Goal: Transaction & Acquisition: Purchase product/service

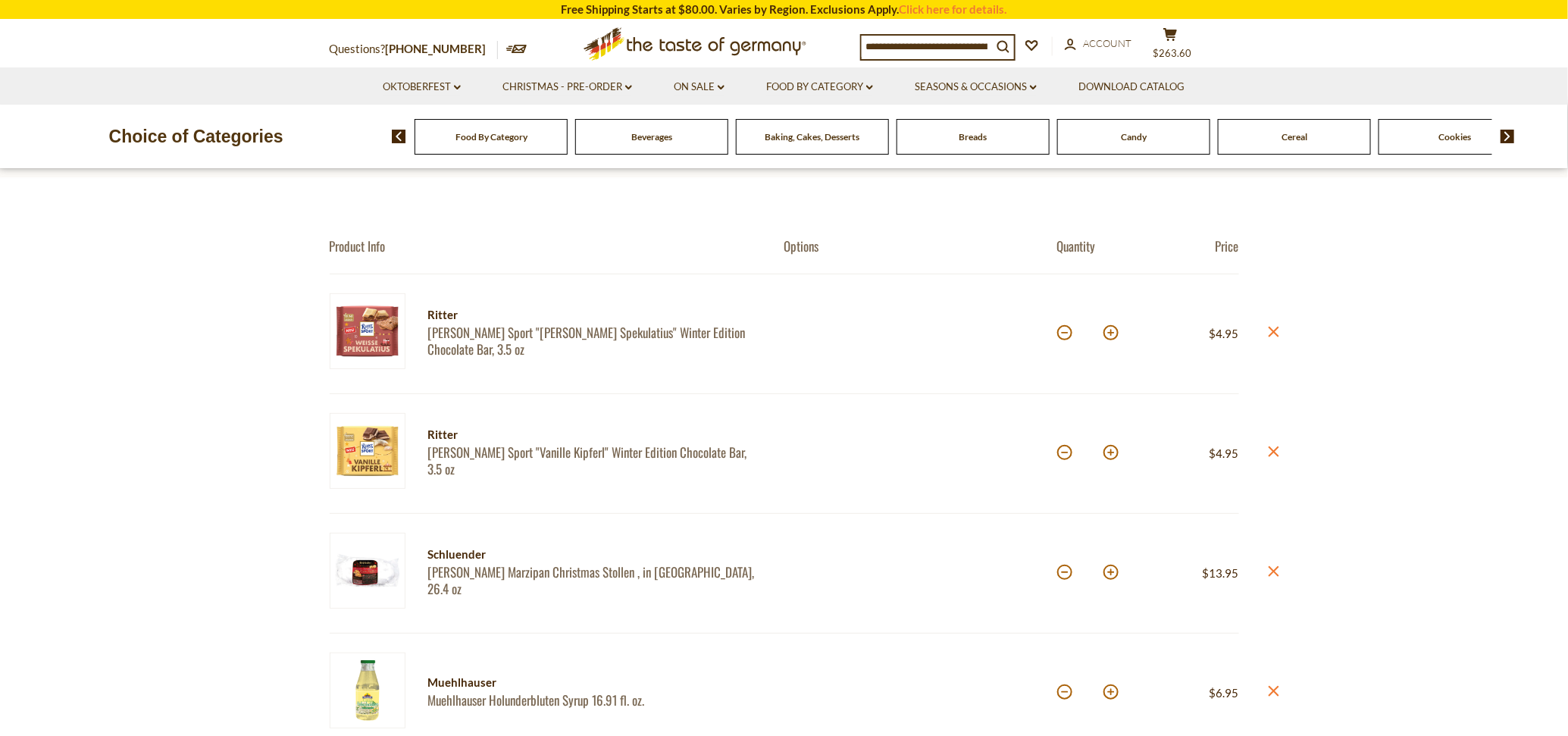
scroll to position [190, 0]
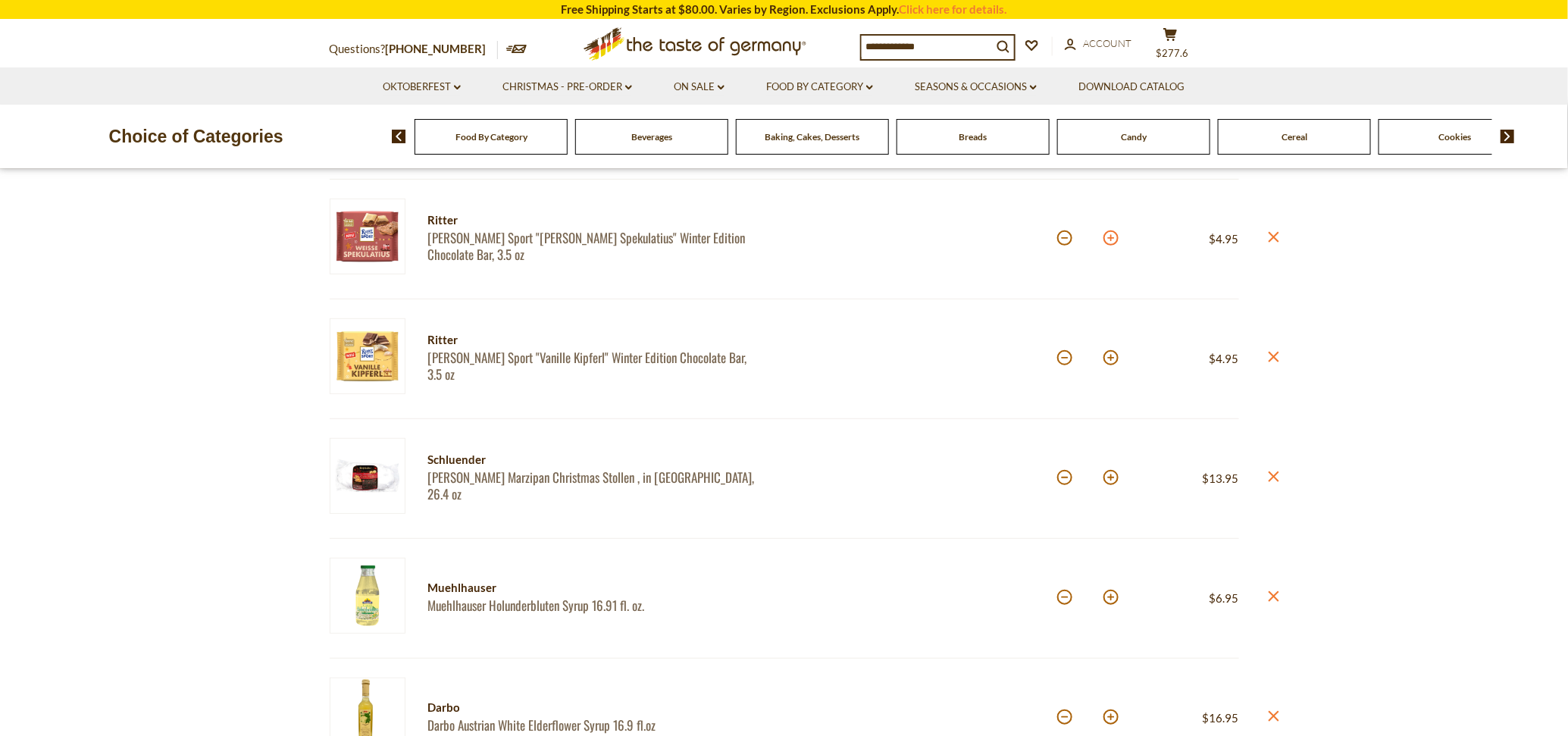
click at [1111, 239] on button at bounding box center [1111, 238] width 15 height 15
type input "*"
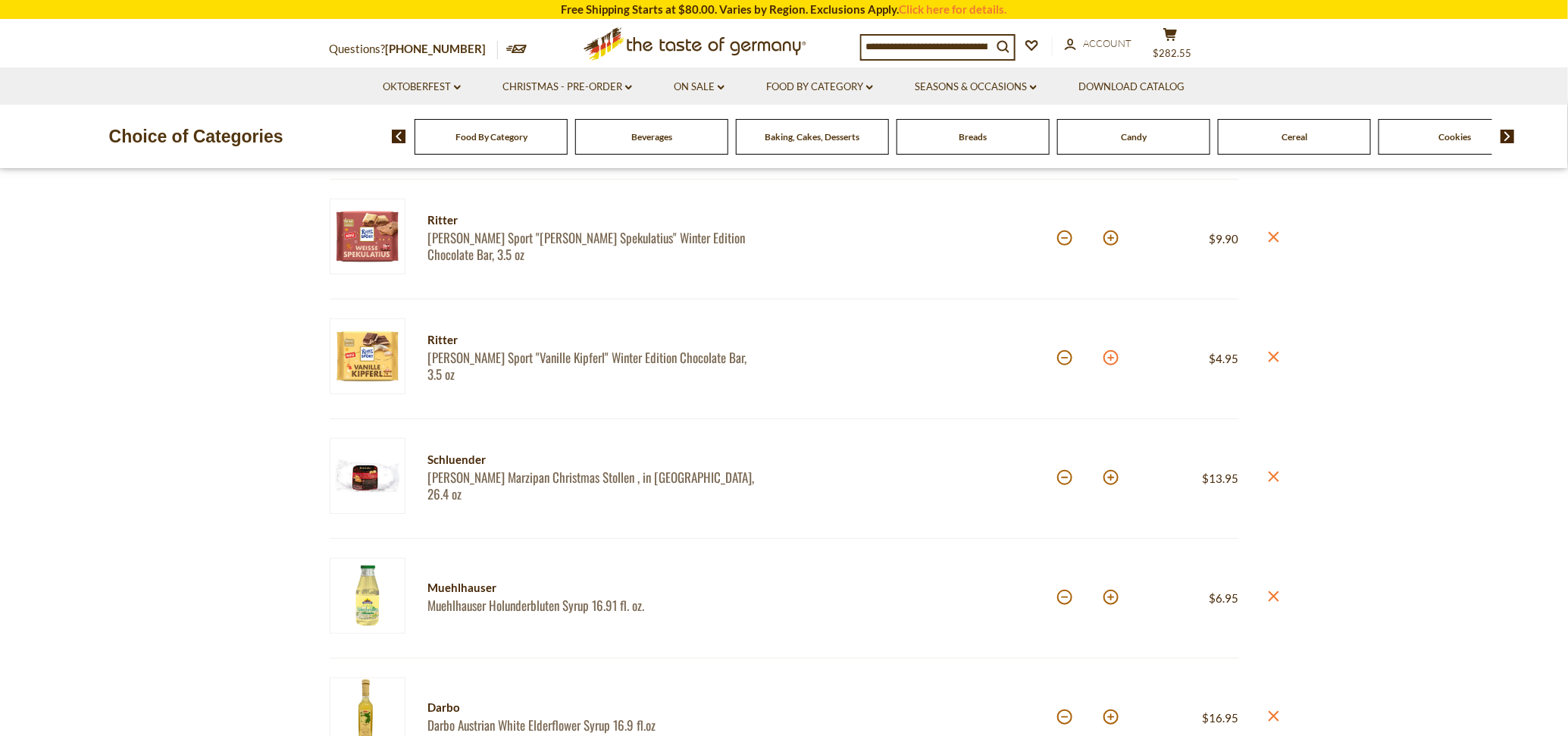
click at [1111, 360] on button at bounding box center [1111, 358] width 15 height 15
type input "*"
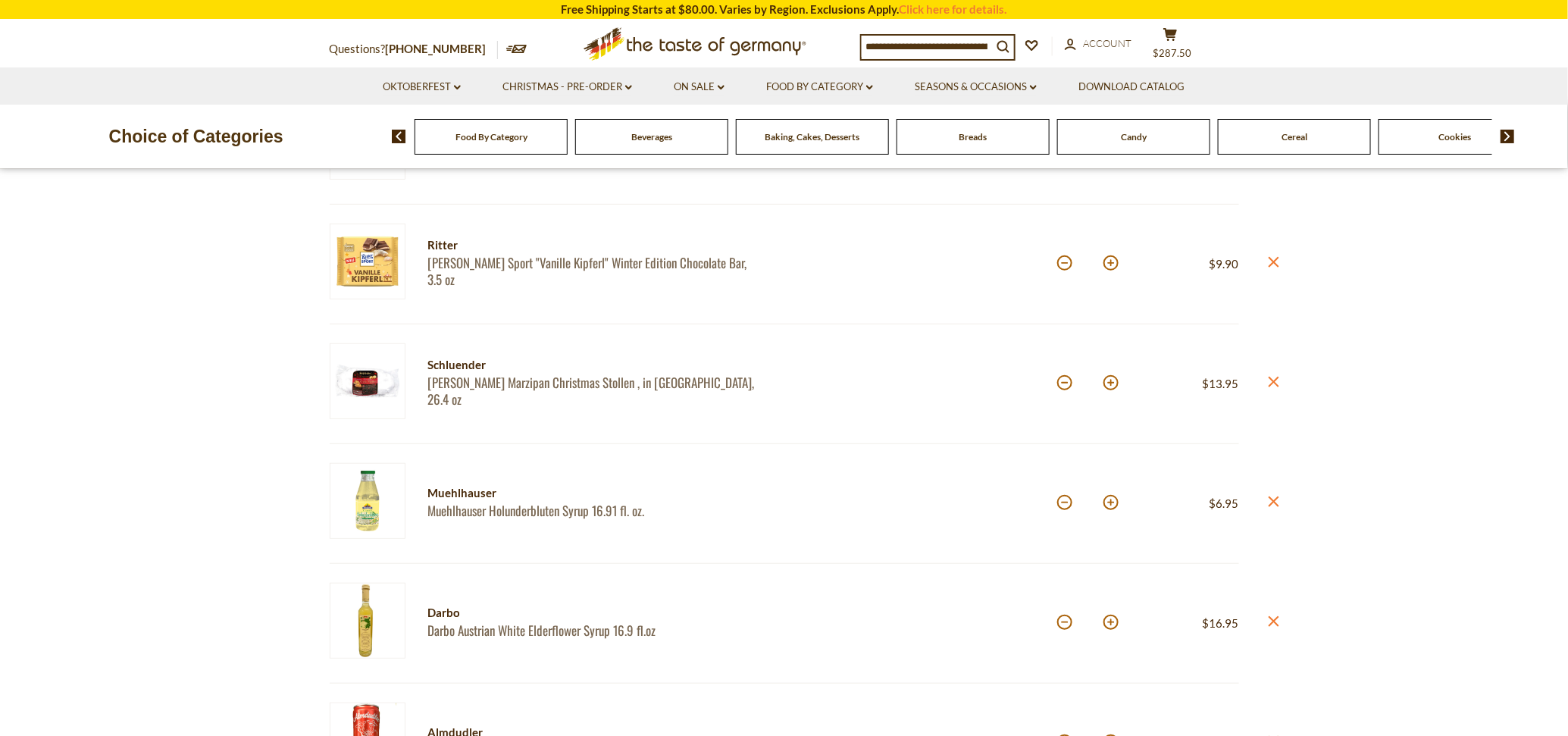
scroll to position [379, 0]
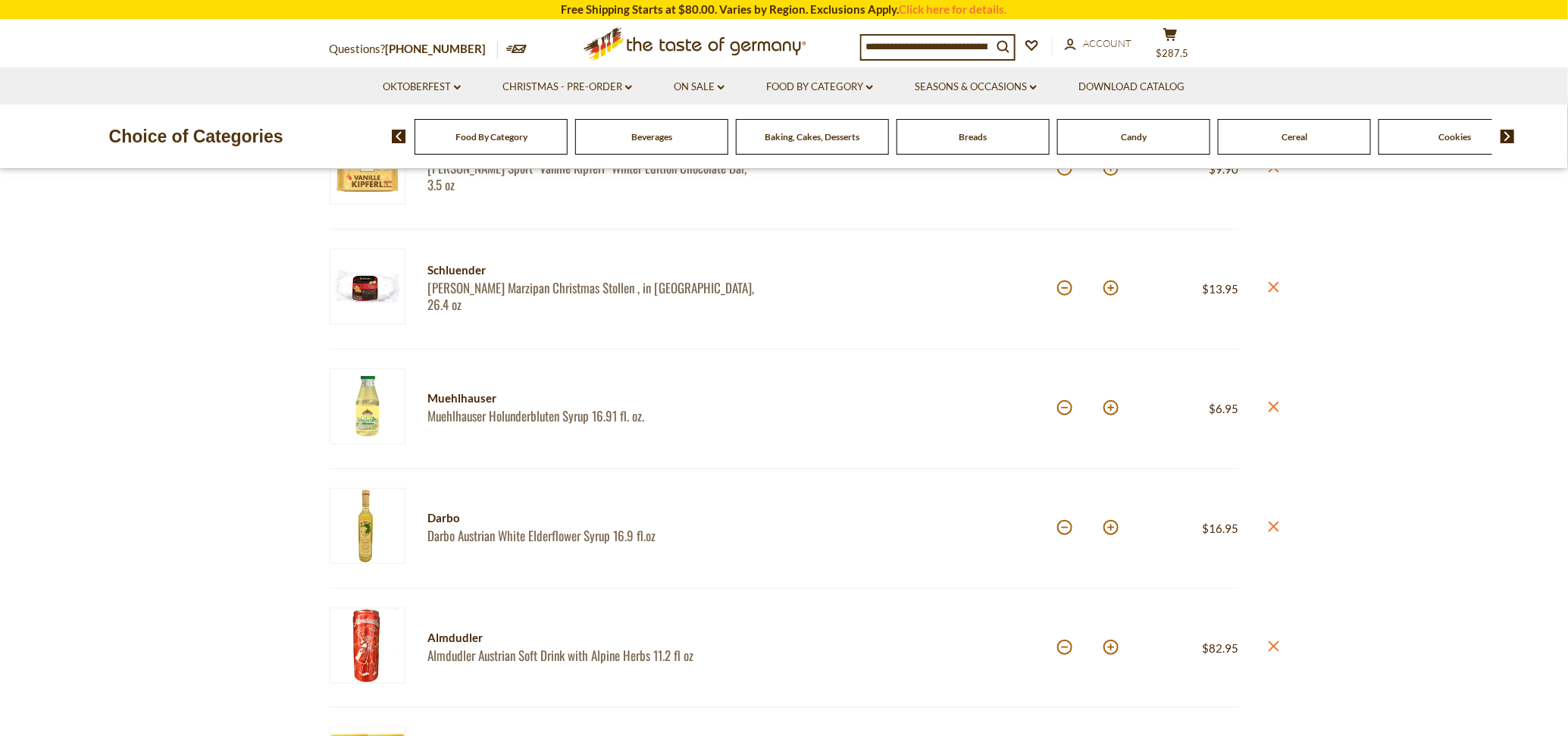
click at [1272, 407] on icon "close" at bounding box center [1274, 407] width 12 height 12
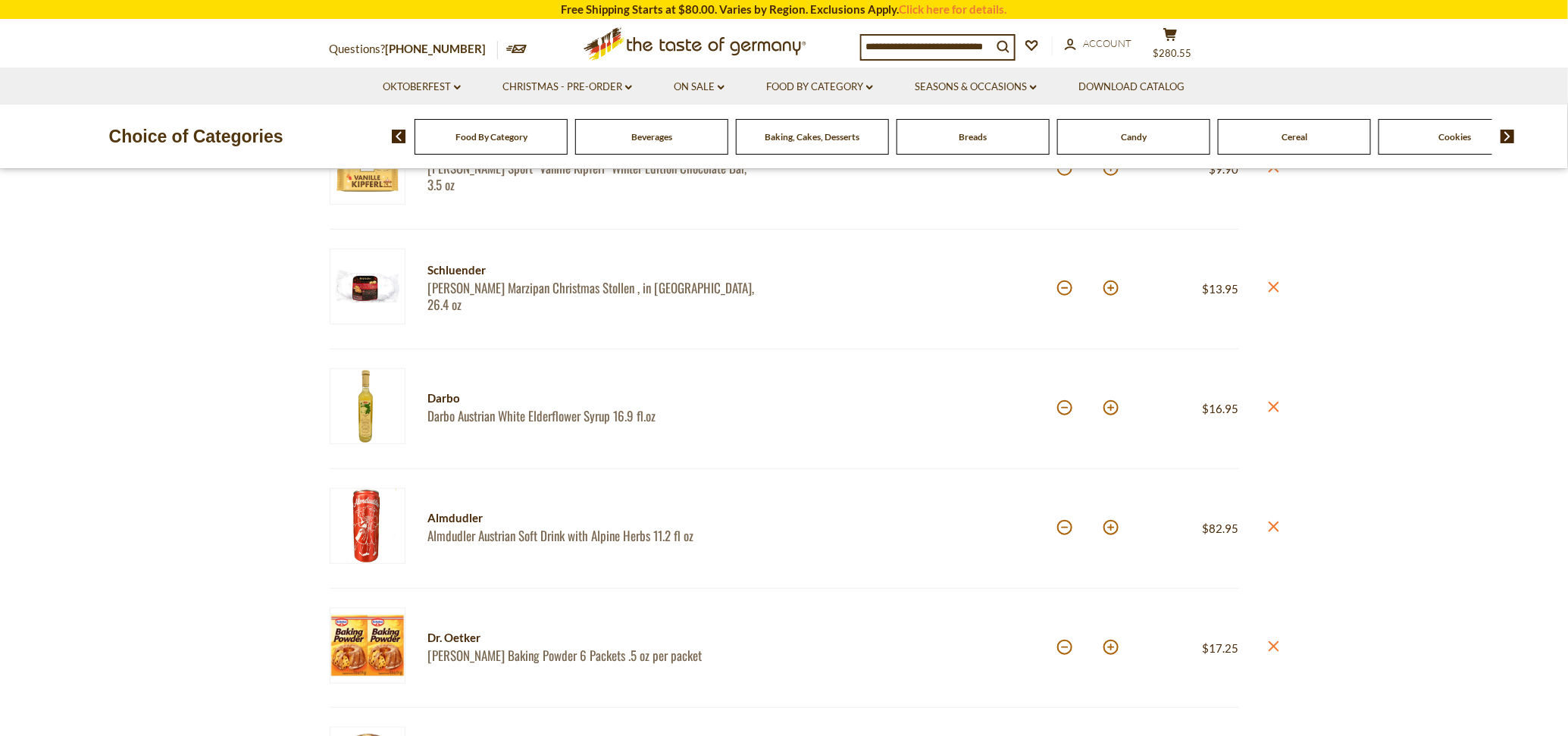
click at [1066, 531] on button at bounding box center [1065, 528] width 15 height 15
type input "**"
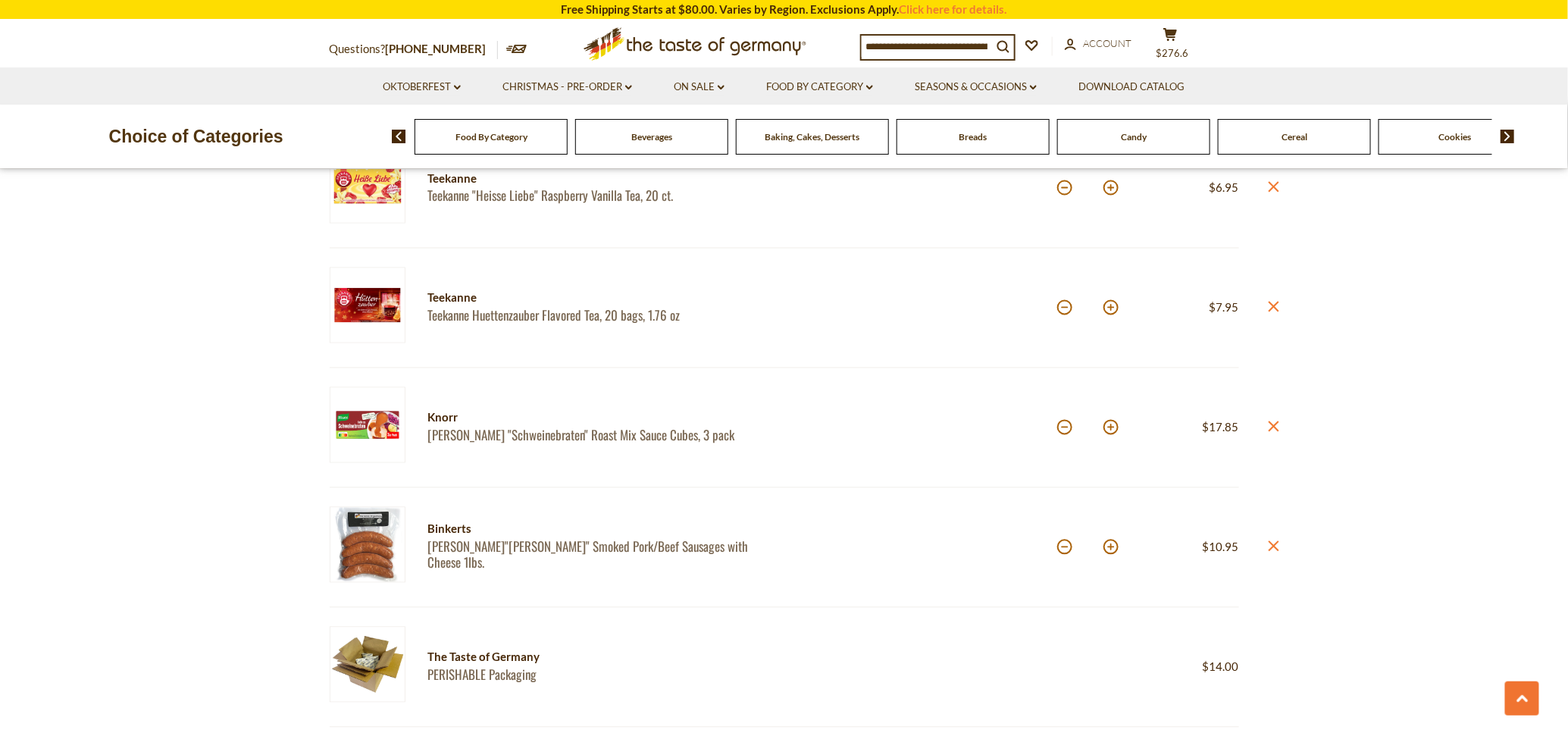
scroll to position [1233, 0]
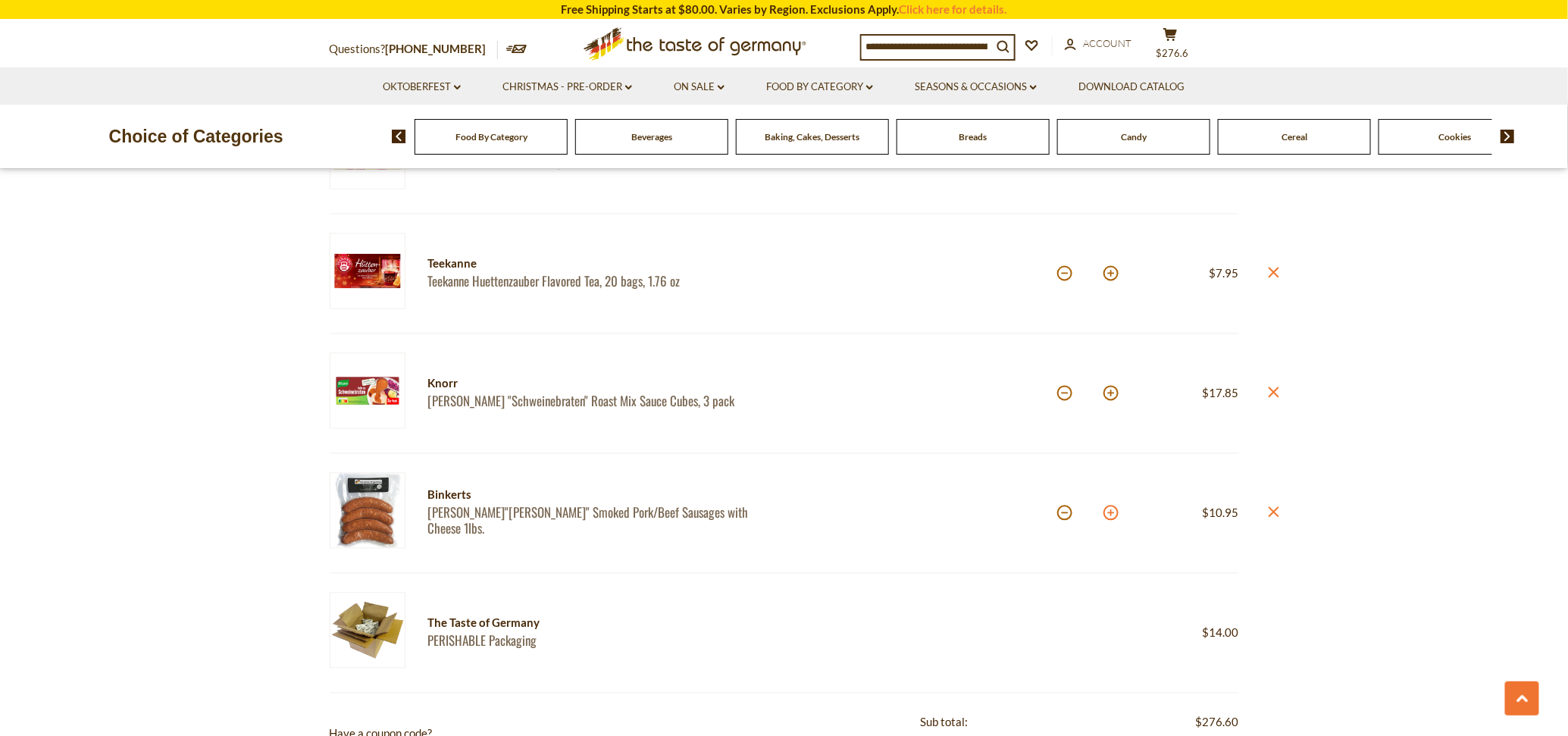
click at [1111, 521] on button at bounding box center [1111, 513] width 15 height 15
type input "*"
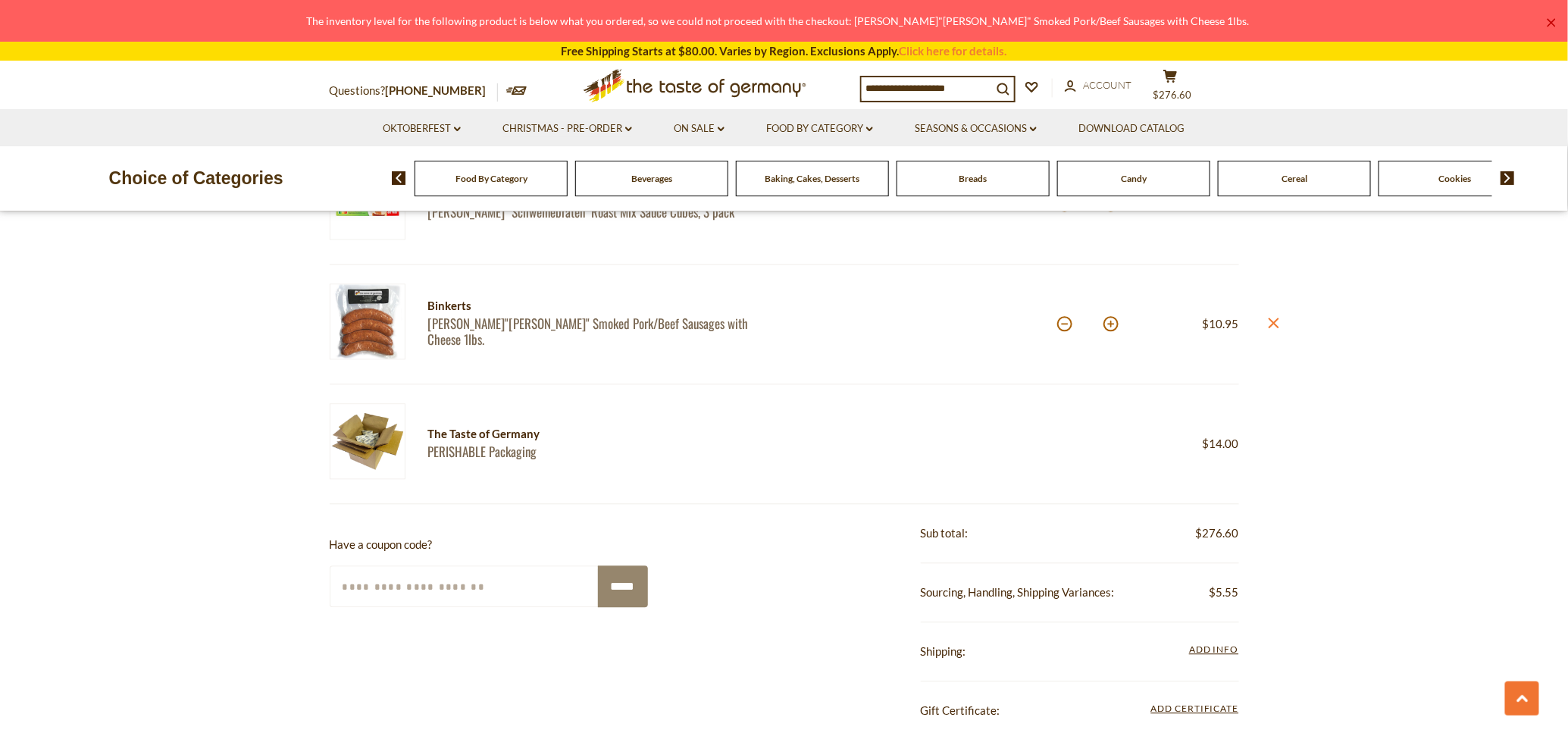
scroll to position [1138, 0]
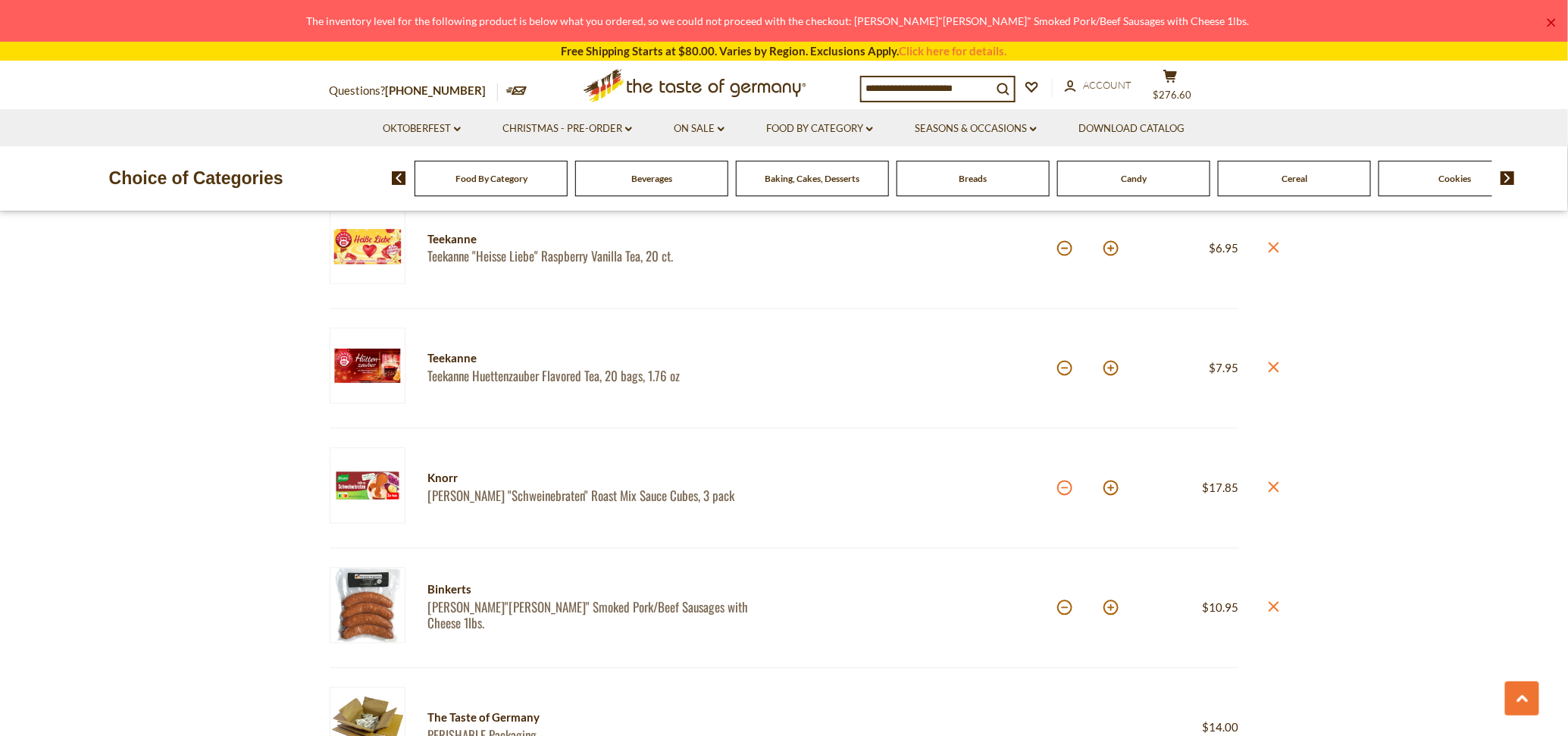
click at [1062, 496] on button at bounding box center [1065, 488] width 15 height 15
type input "*"
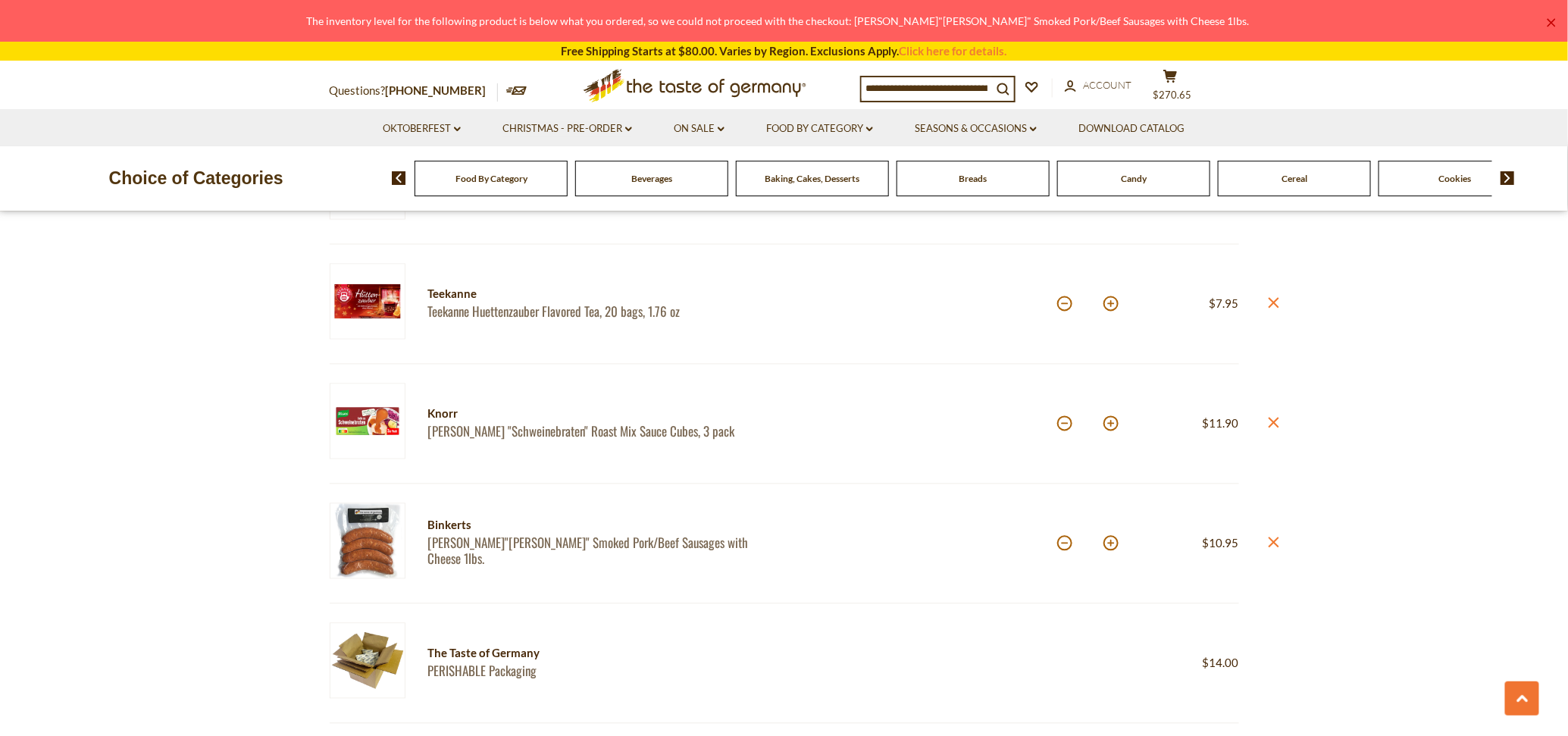
scroll to position [1233, 0]
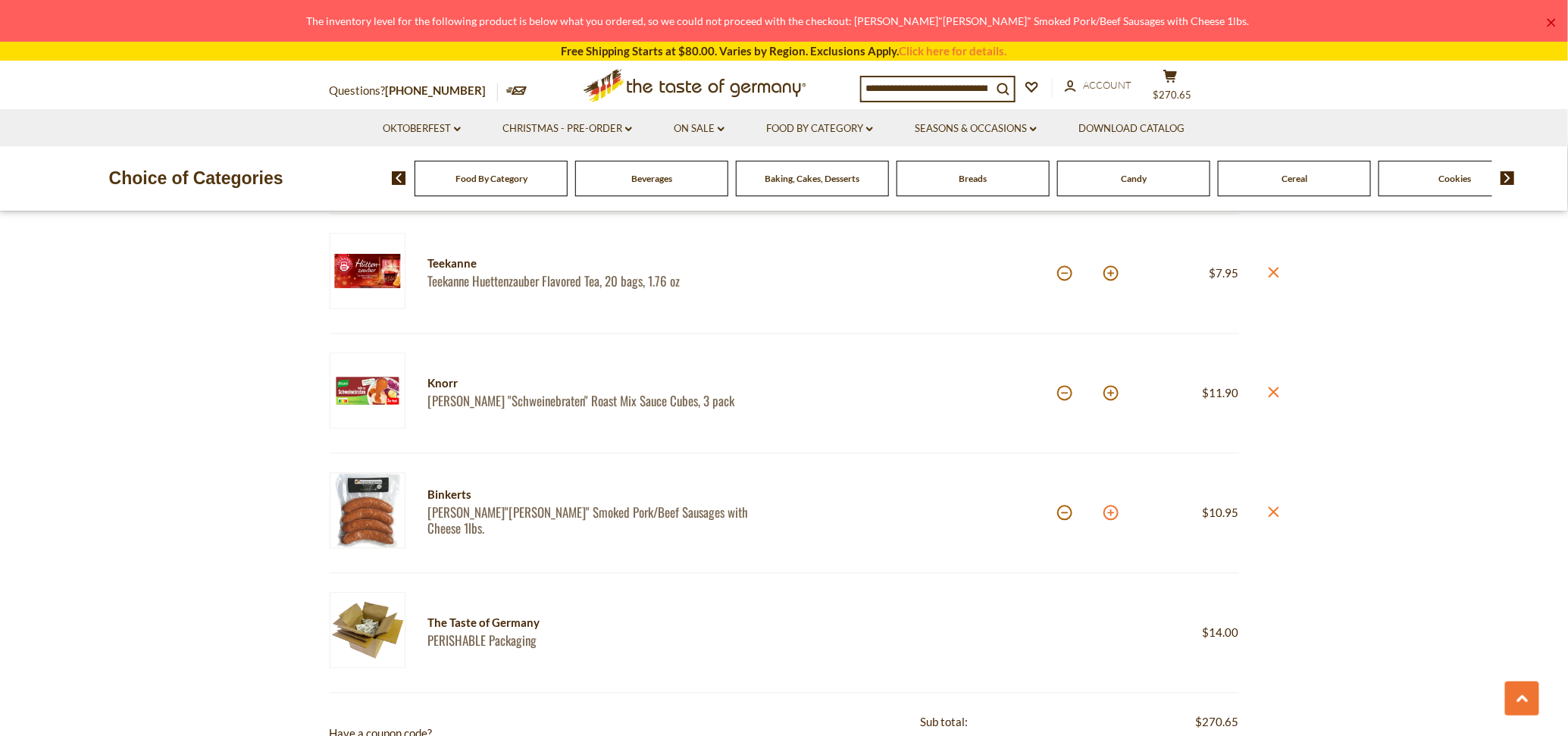
click at [1111, 516] on button at bounding box center [1111, 513] width 15 height 15
type input "*"
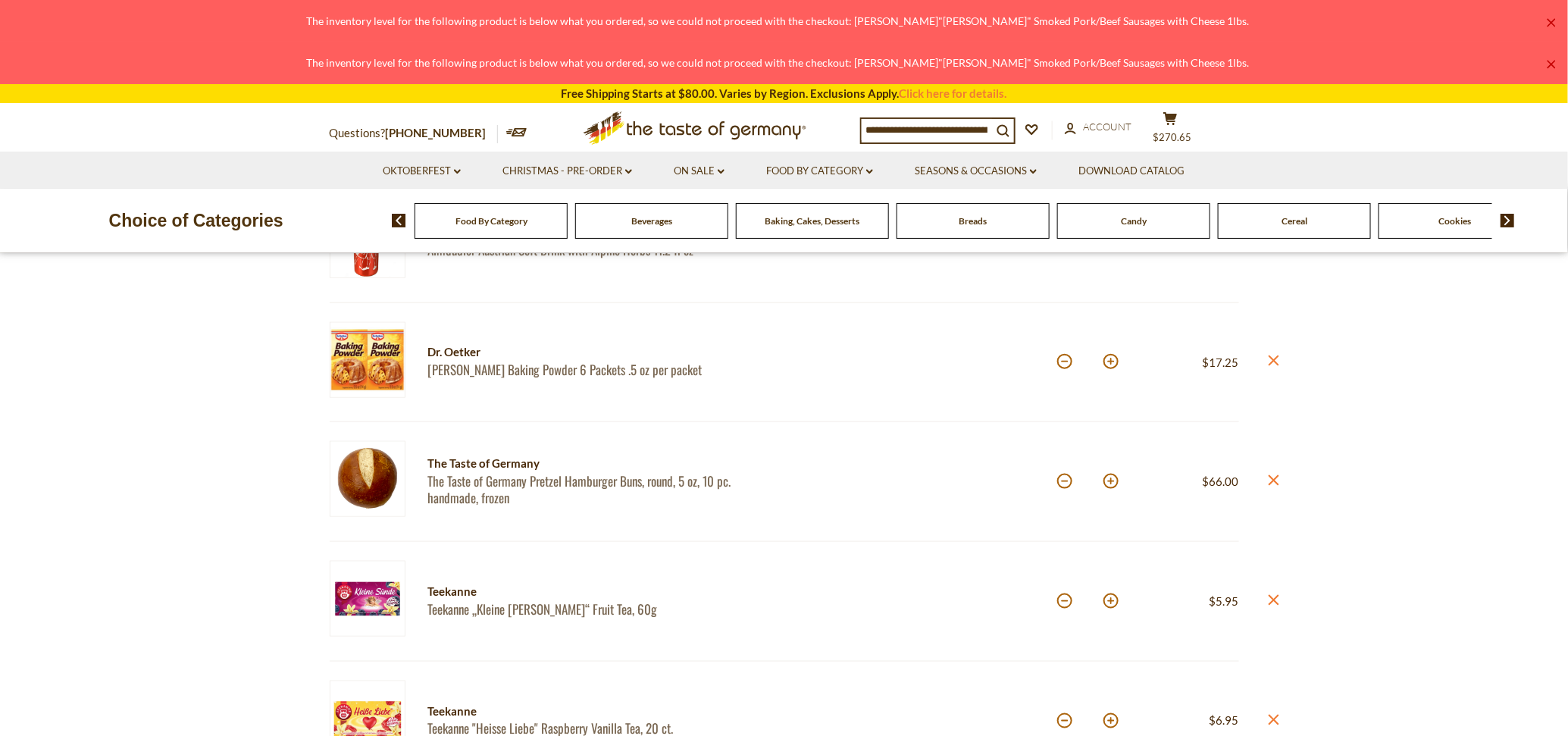
scroll to position [664, 0]
click at [1063, 486] on button at bounding box center [1065, 483] width 15 height 15
type input "*"
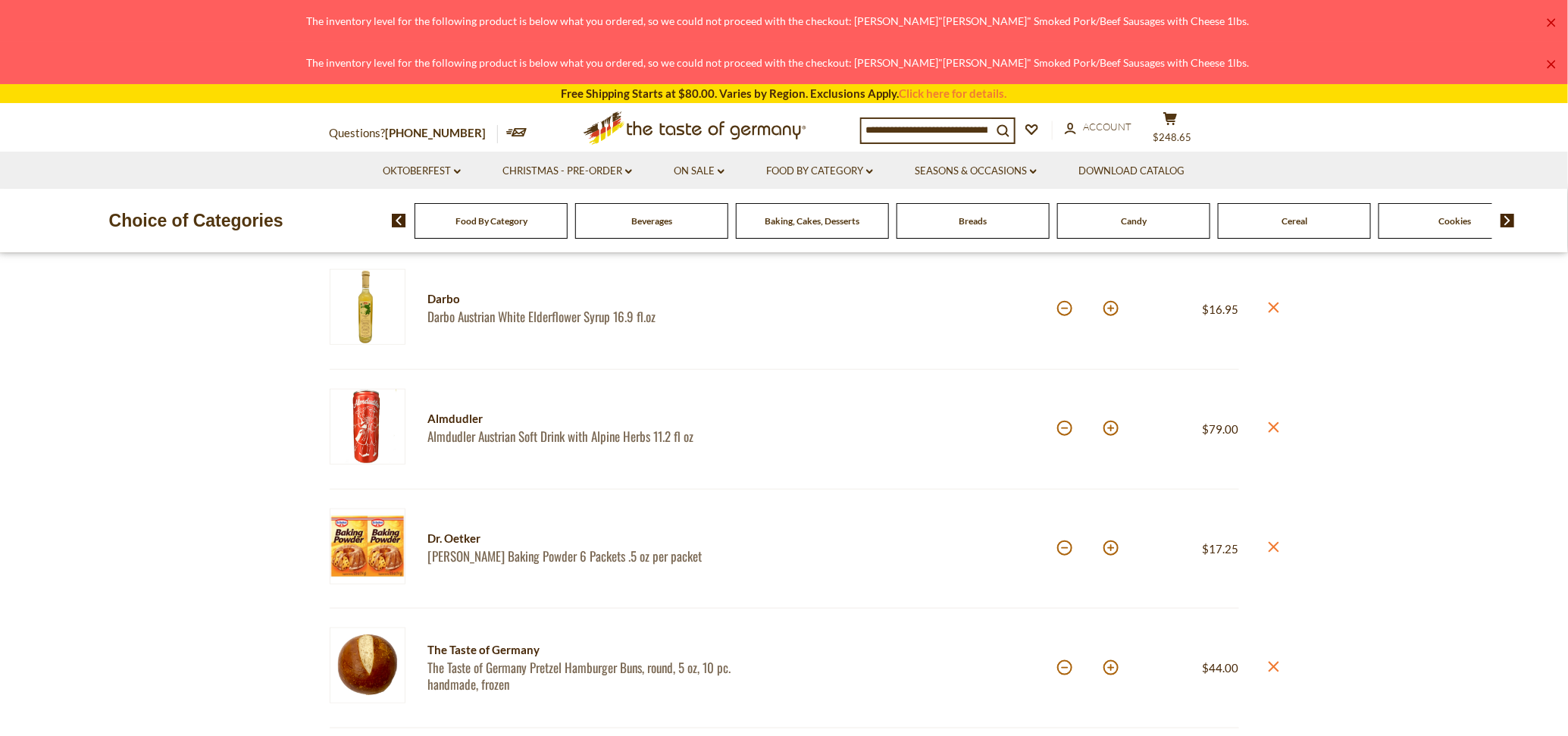
scroll to position [474, 0]
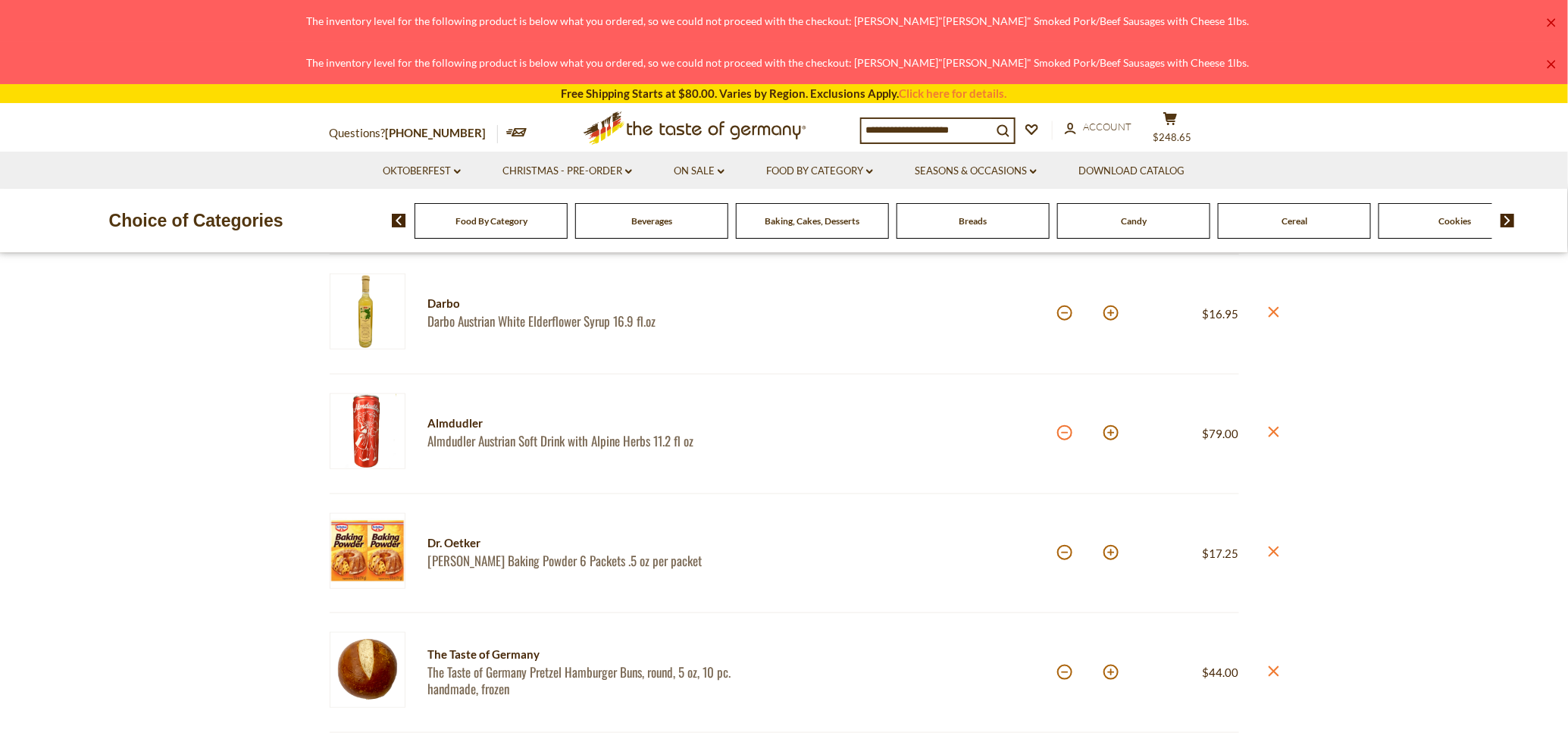
click at [1063, 436] on button at bounding box center [1065, 433] width 15 height 15
click at [1062, 436] on button at bounding box center [1065, 433] width 15 height 15
type input "**"
click at [1062, 439] on button at bounding box center [1065, 433] width 15 height 15
type input "**"
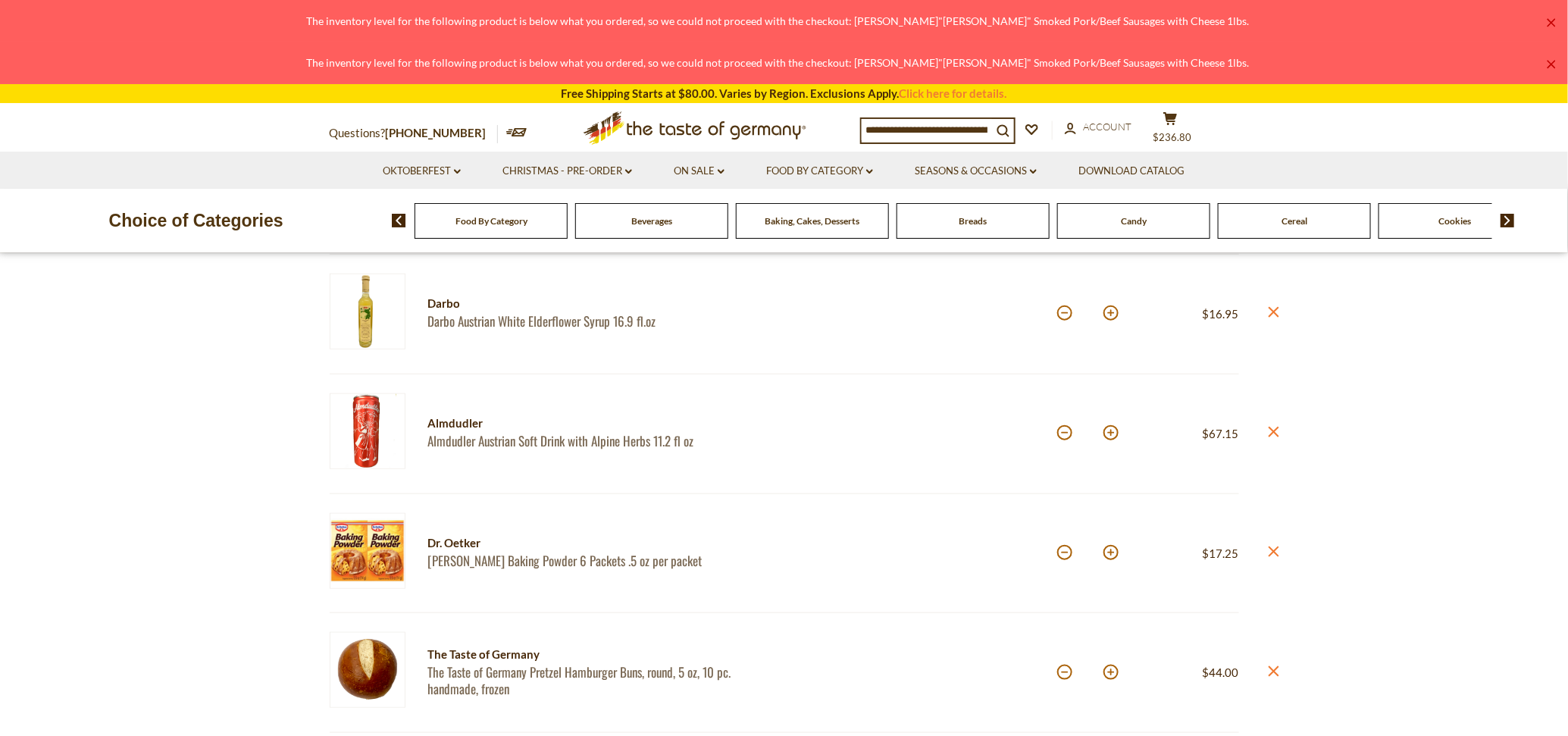
click at [1062, 439] on button at bounding box center [1065, 433] width 15 height 15
type input "**"
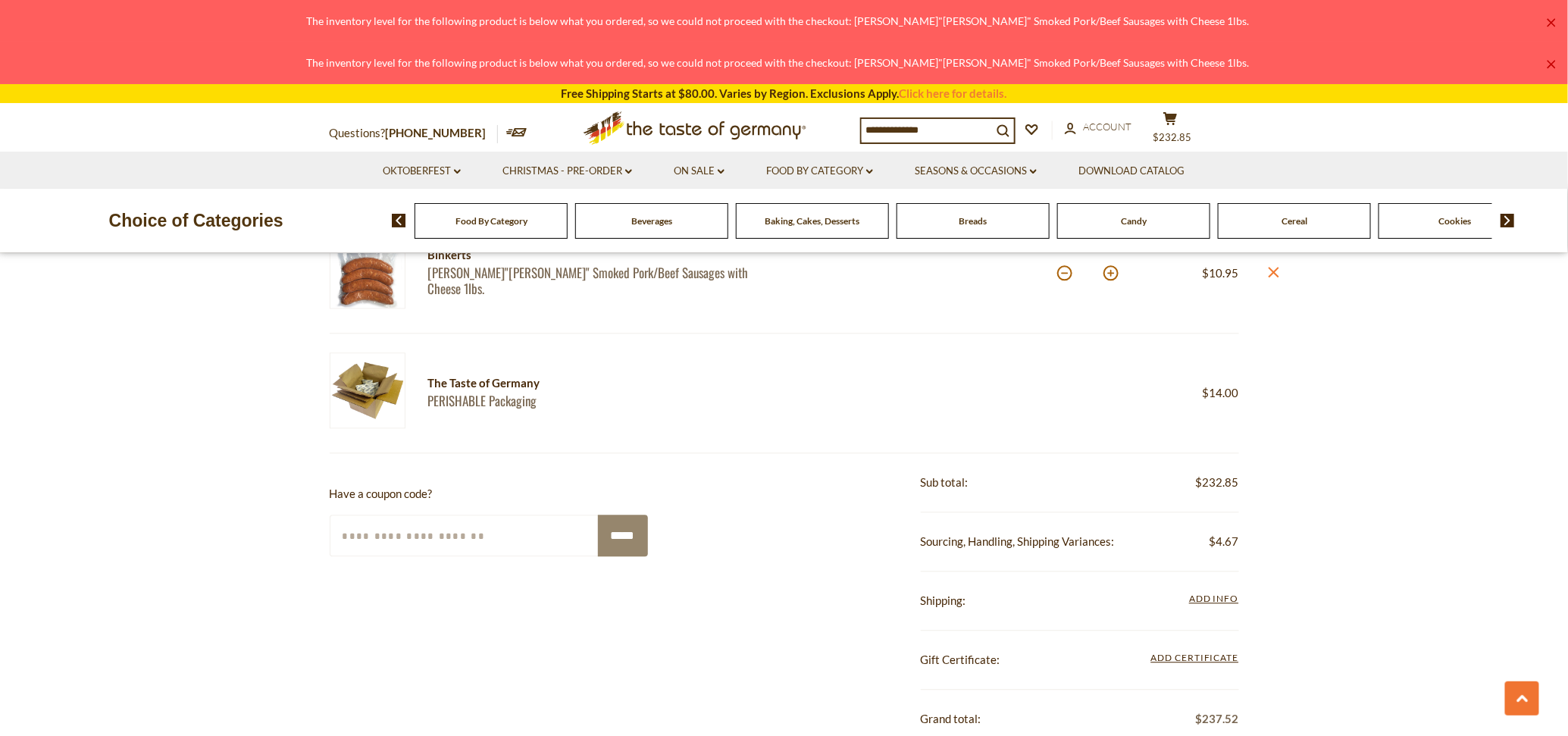
scroll to position [1517, 0]
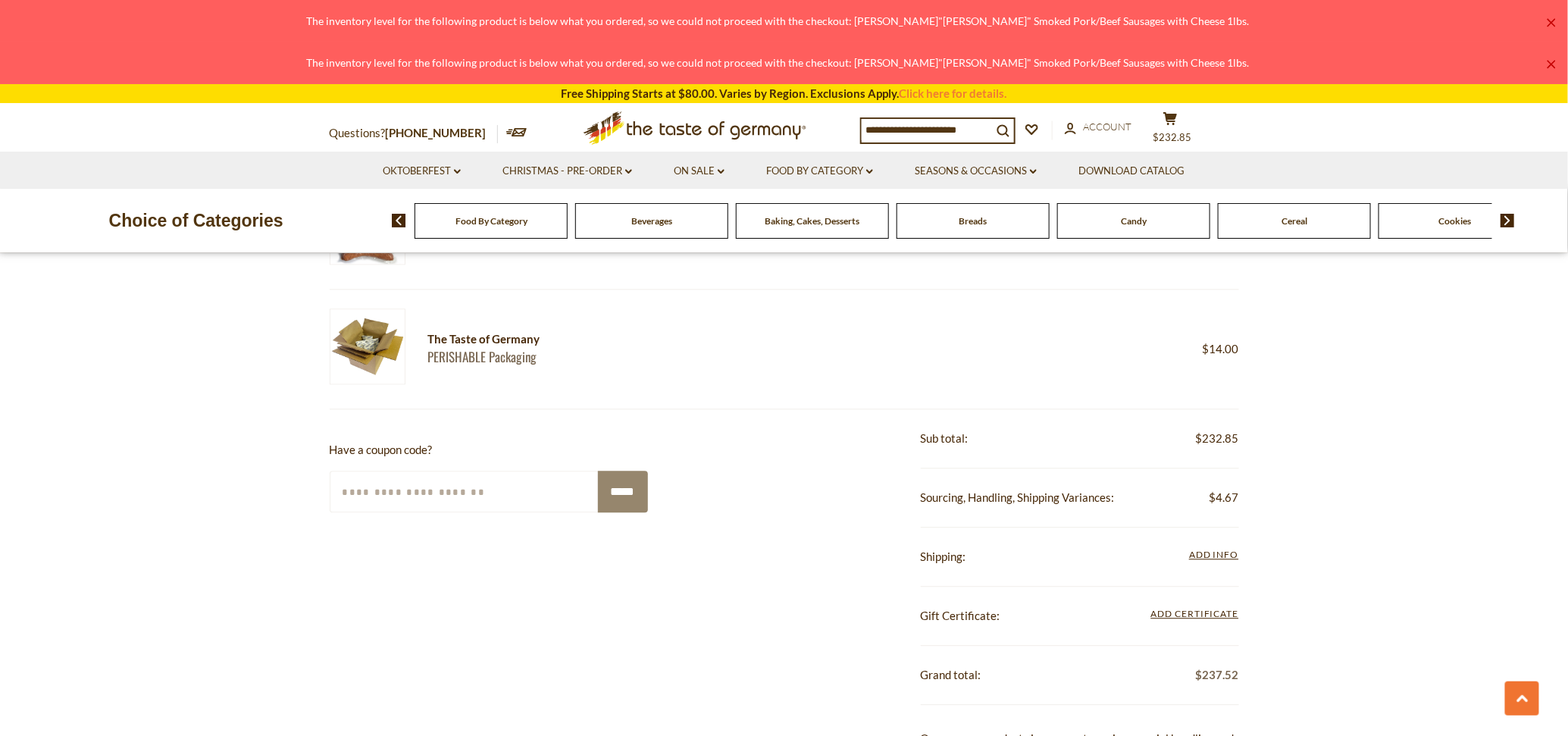
click at [1554, 23] on link "×" at bounding box center [1551, 23] width 9 height 9
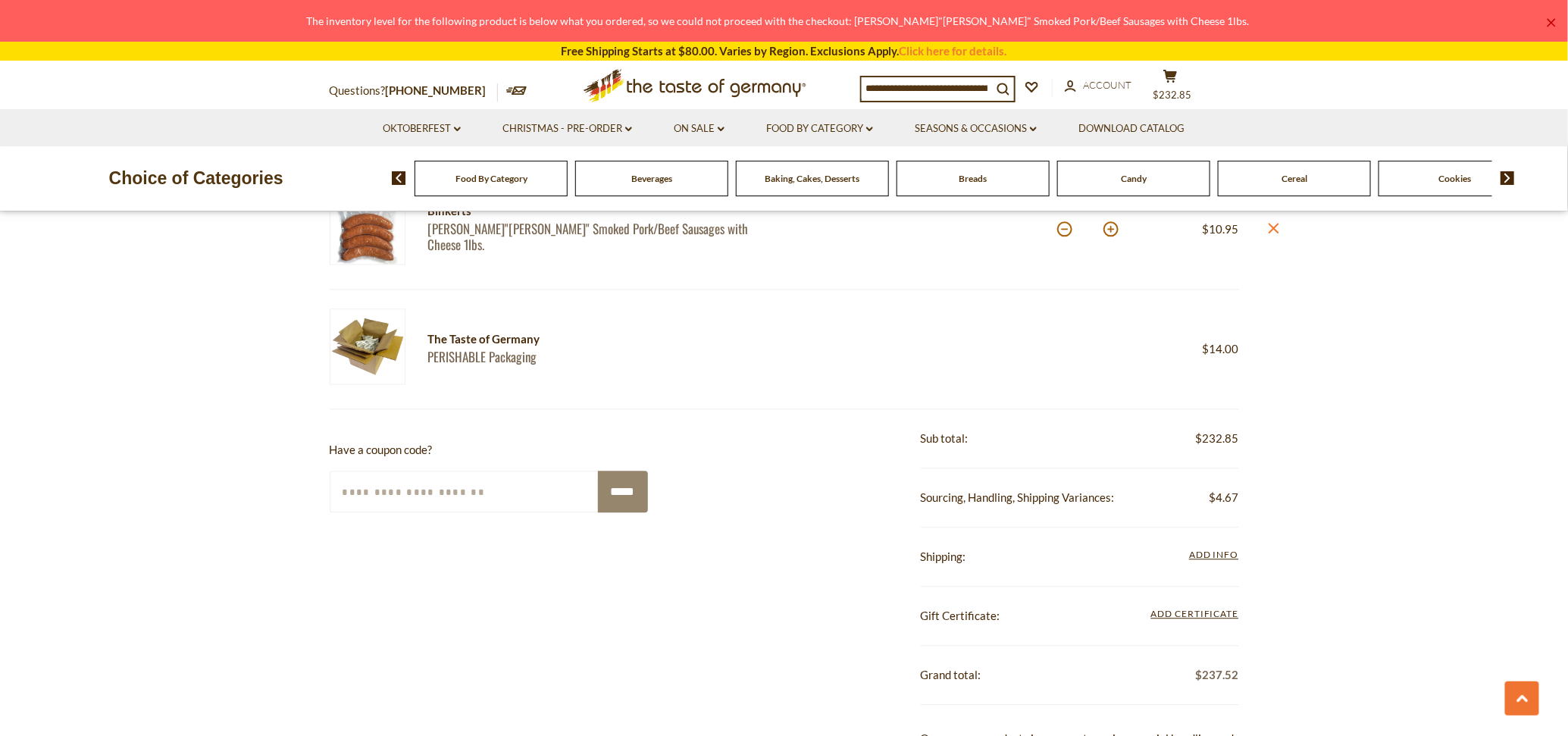
click at [1554, 23] on link "×" at bounding box center [1551, 23] width 9 height 9
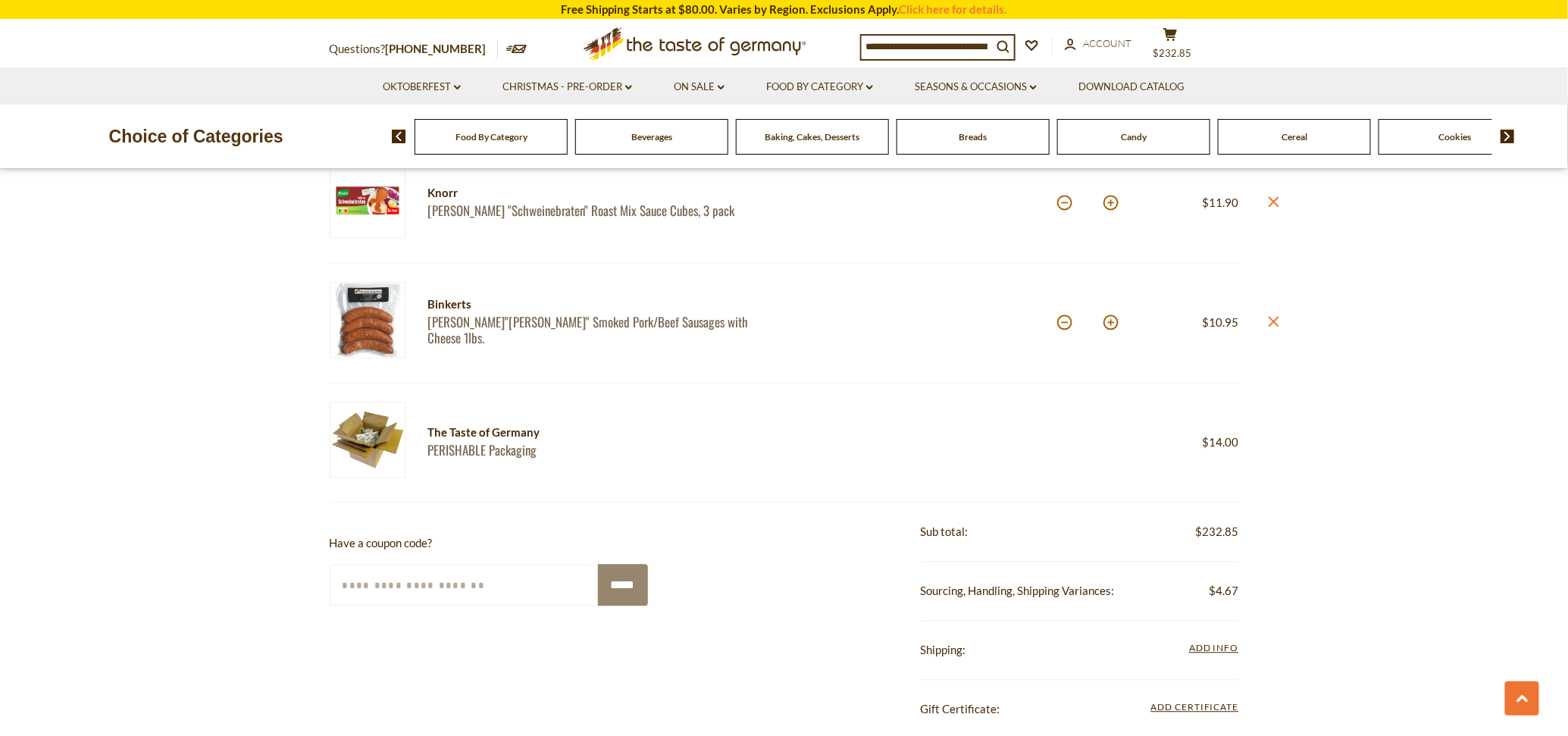
scroll to position [1327, 0]
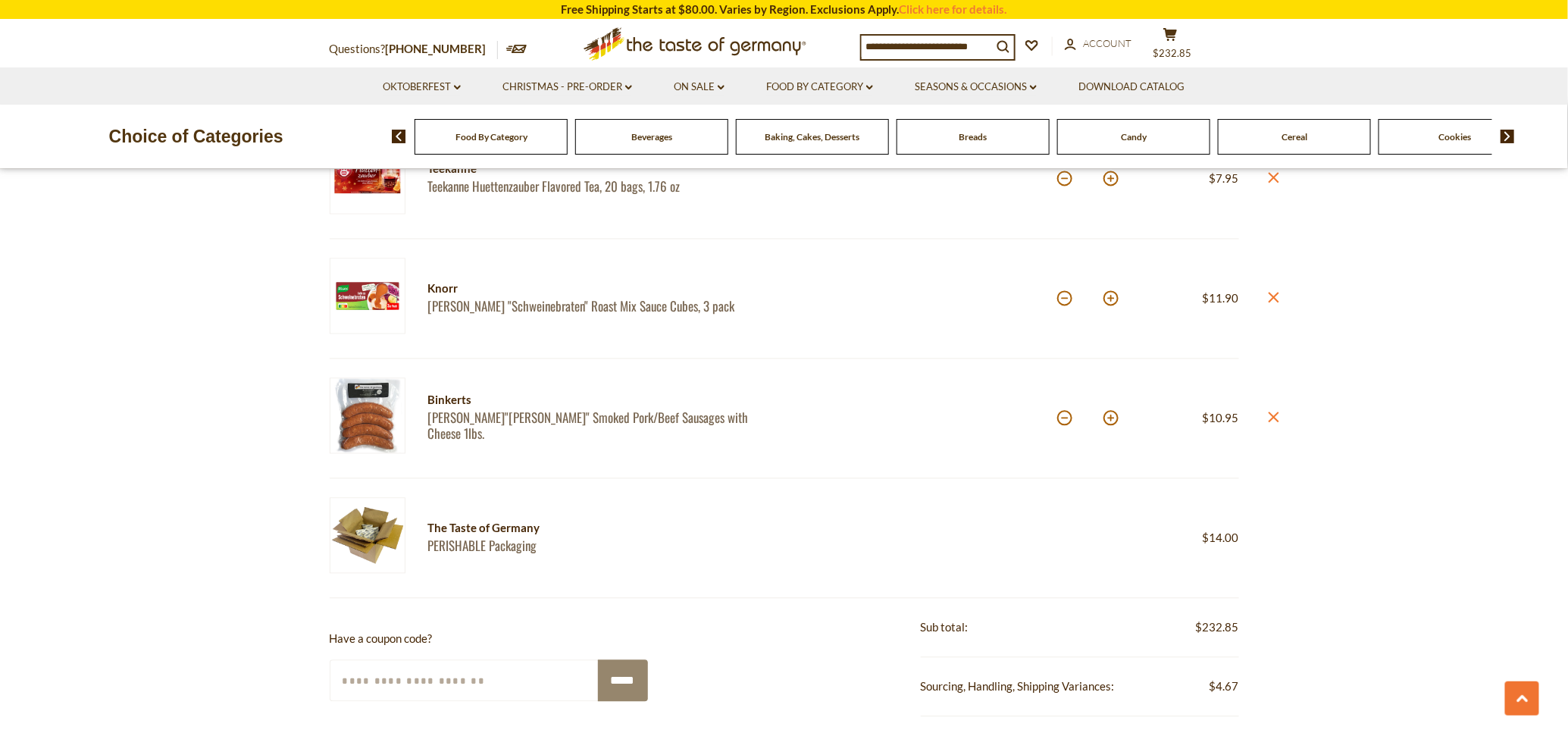
click at [963, 50] on input at bounding box center [926, 45] width 130 height 21
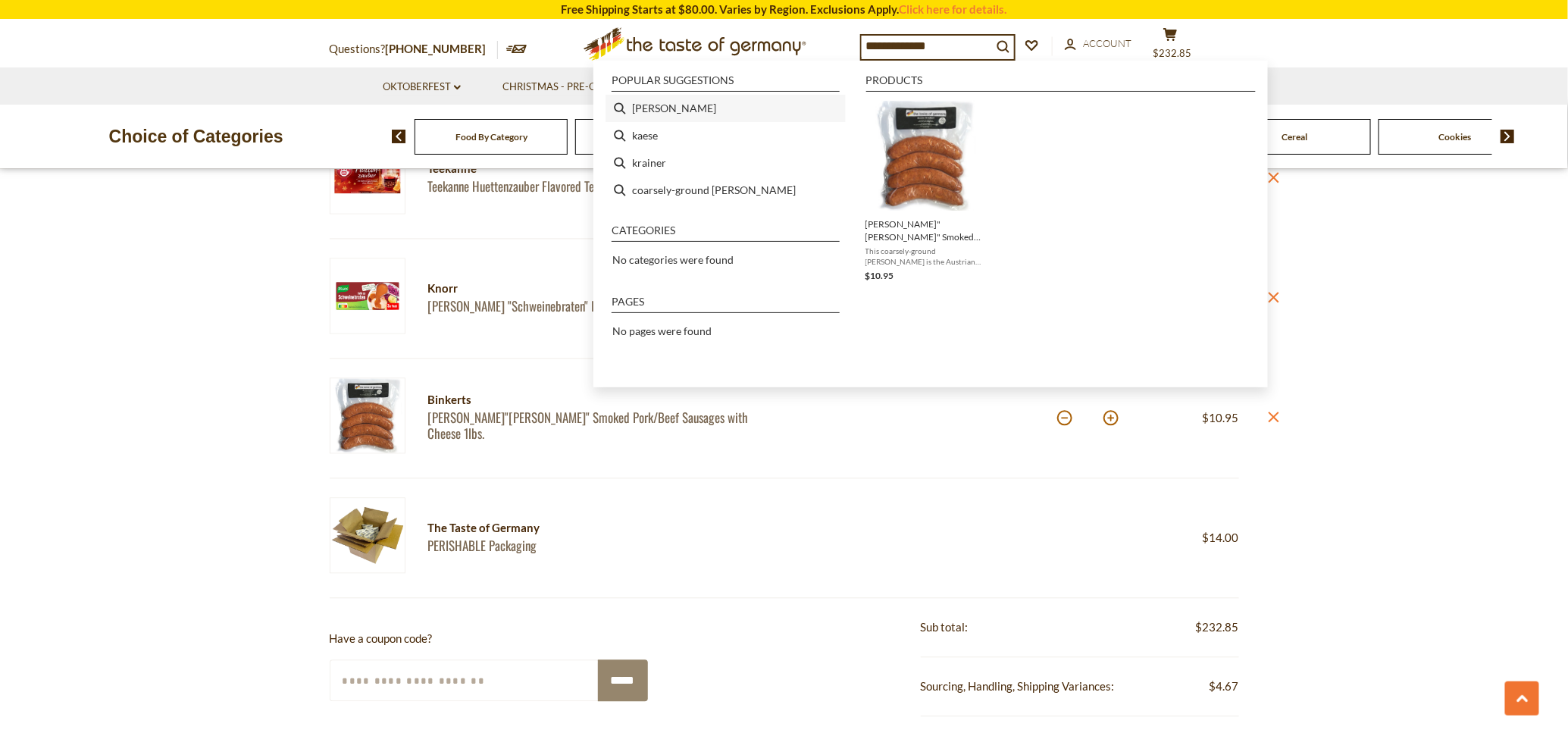
type input "**********"
click at [656, 108] on li "[PERSON_NAME]" at bounding box center [726, 108] width 240 height 27
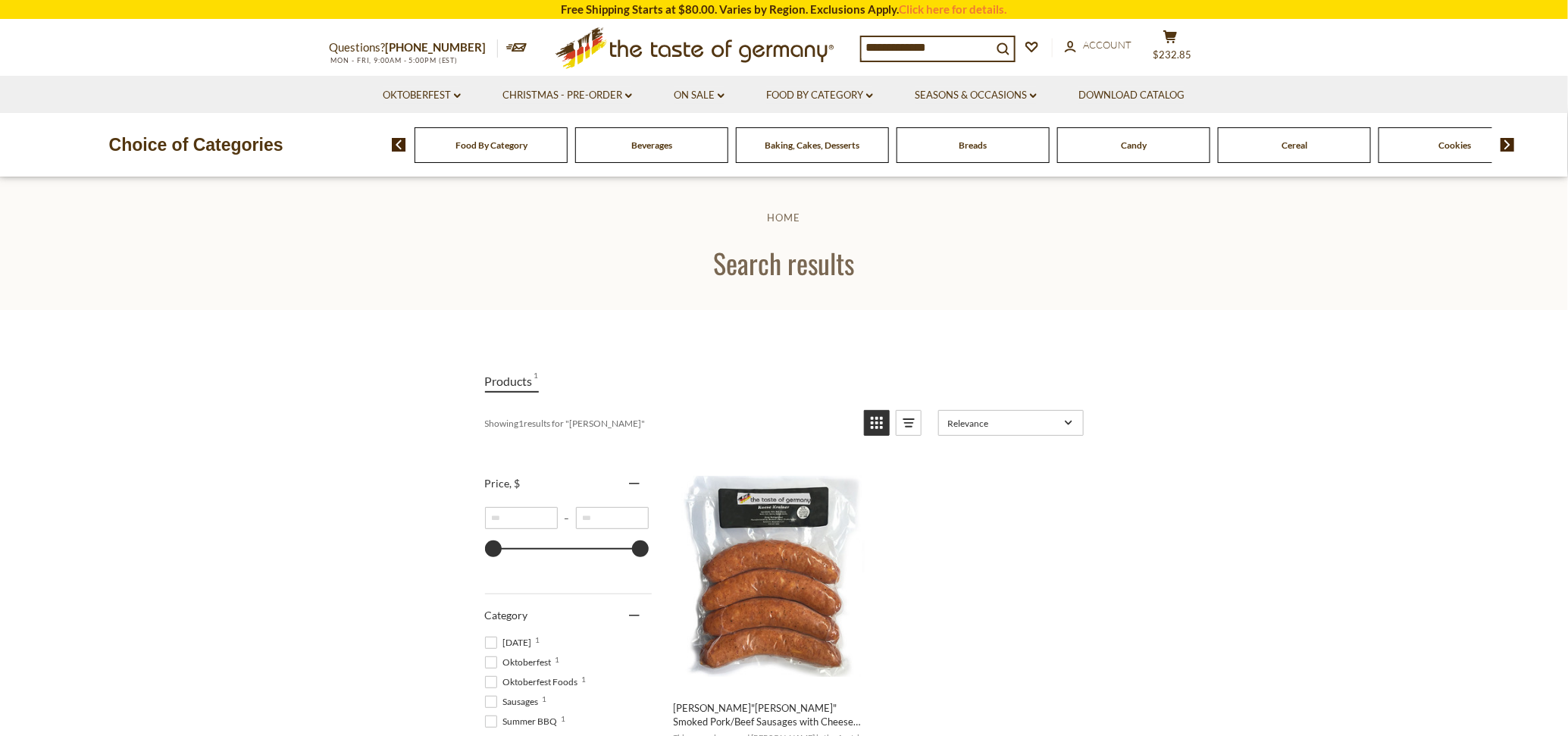
click at [898, 53] on input "**********" at bounding box center [926, 47] width 130 height 21
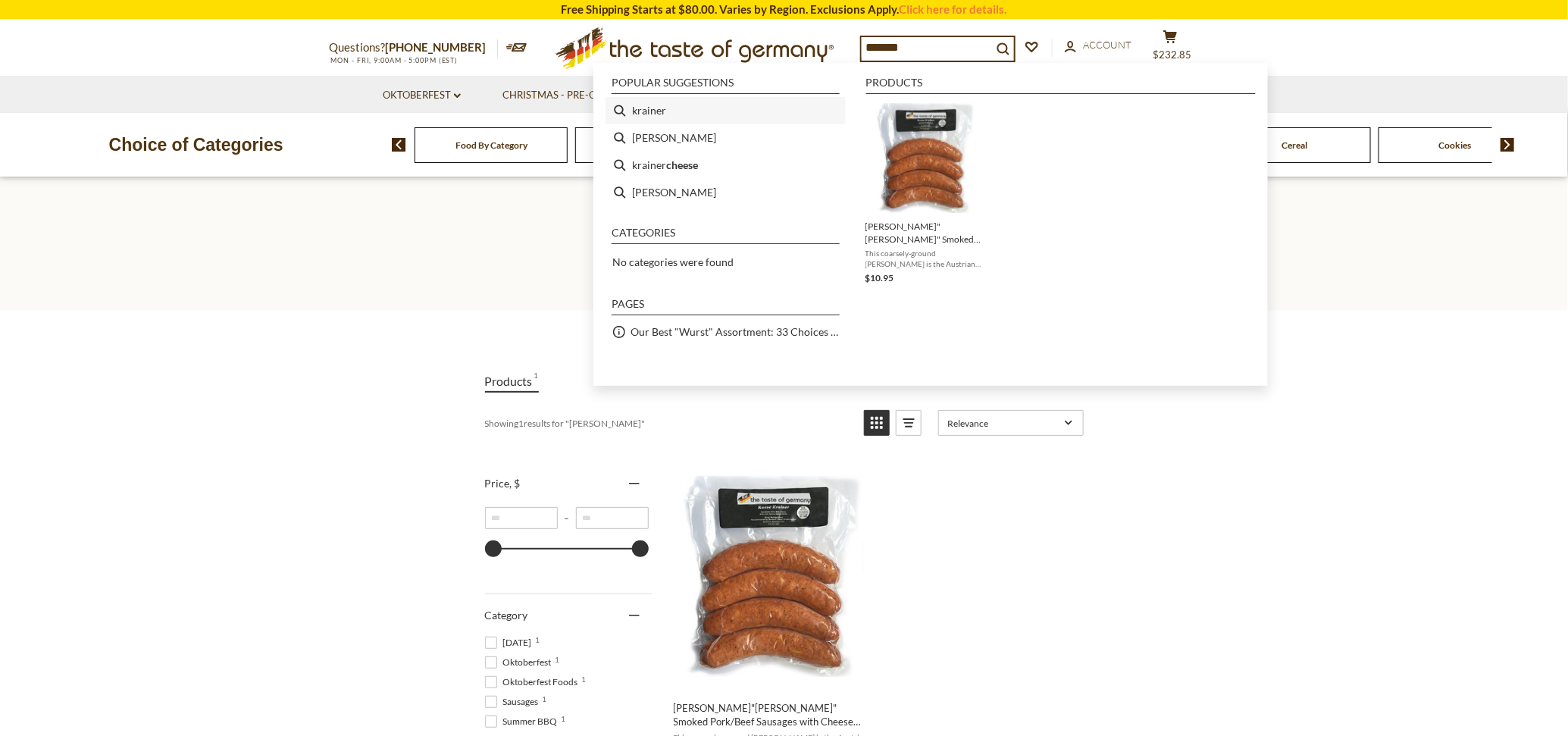
type input "*******"
click at [639, 108] on li "krainer" at bounding box center [726, 111] width 240 height 27
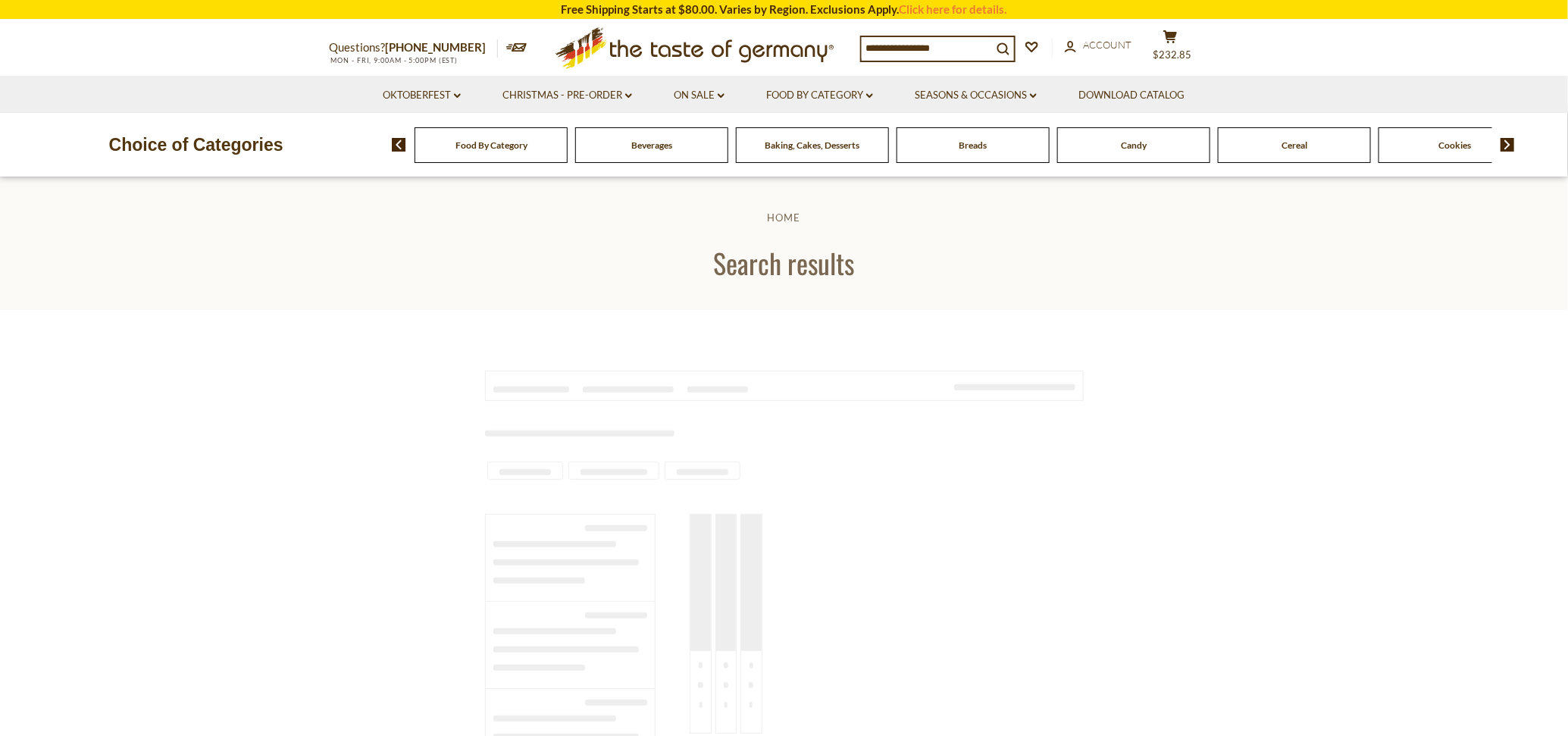
type input "*******"
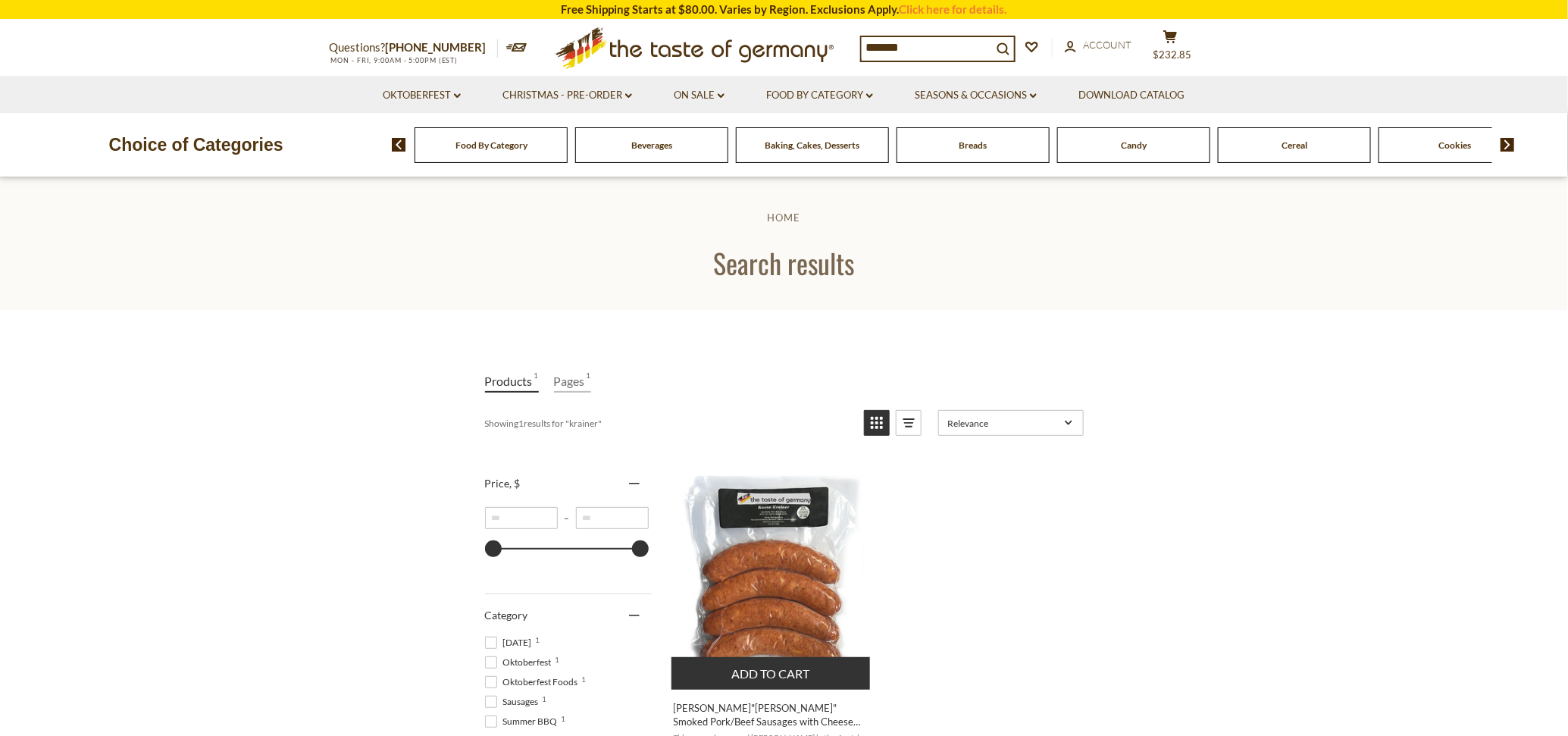
click at [792, 597] on img "Binkert's" at bounding box center [772, 576] width 201 height 201
